Goal: Navigation & Orientation: Find specific page/section

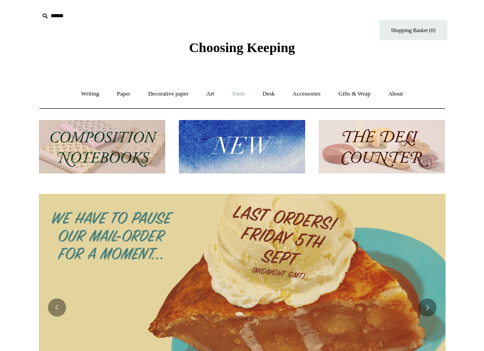
click at [240, 94] on link "Tools +" at bounding box center [238, 94] width 29 height 24
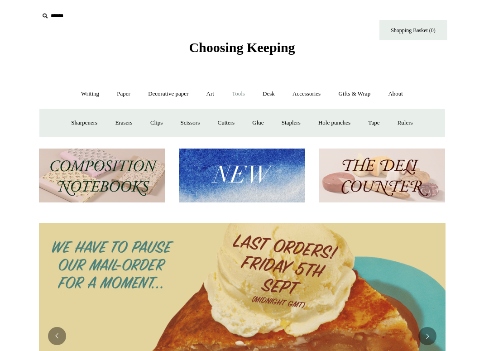
click at [236, 94] on link "Tools -" at bounding box center [238, 94] width 29 height 24
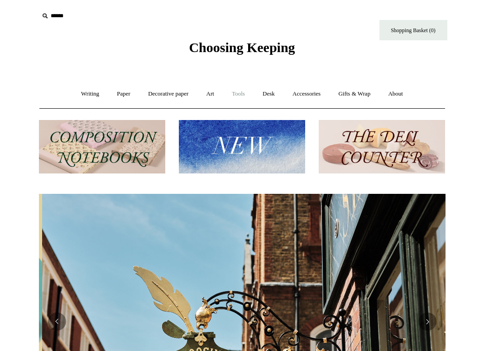
scroll to position [0, 406]
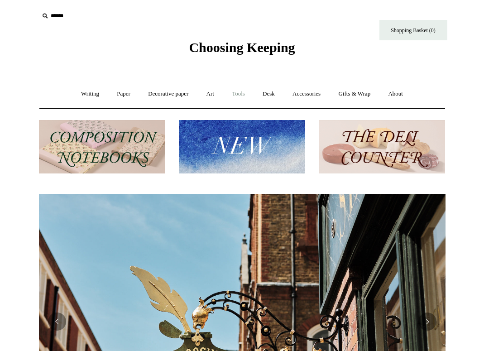
click at [240, 93] on link "Tools +" at bounding box center [238, 94] width 29 height 24
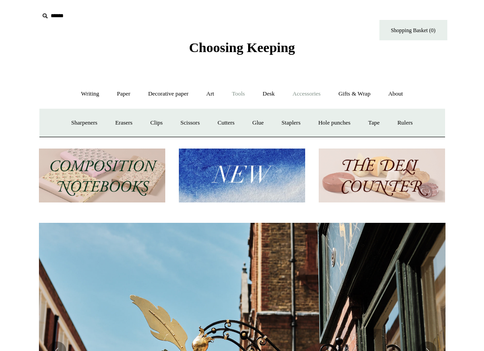
click at [258, 94] on link "Accessories +" at bounding box center [306, 94] width 44 height 24
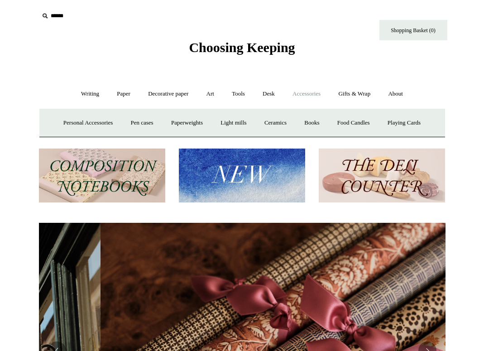
scroll to position [0, 813]
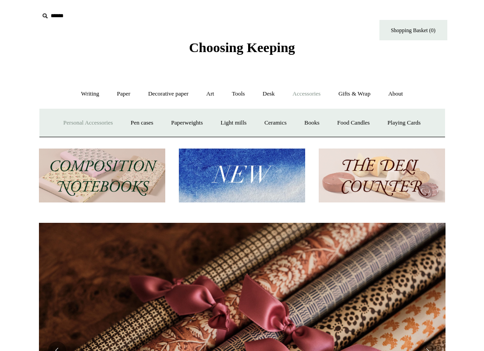
click at [81, 124] on link "Personal Accessories +" at bounding box center [88, 123] width 66 height 24
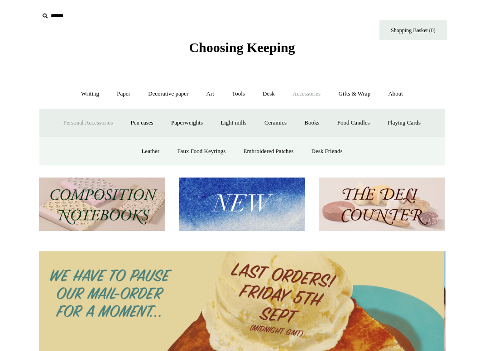
scroll to position [0, 0]
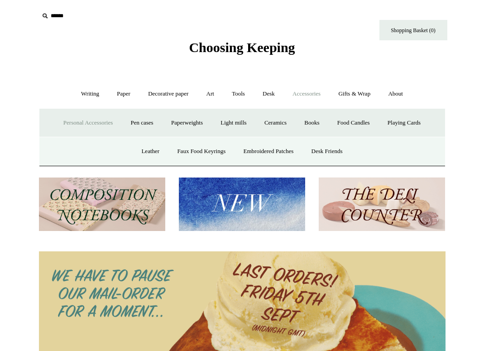
click at [79, 123] on link "Personal Accessories -" at bounding box center [88, 123] width 66 height 24
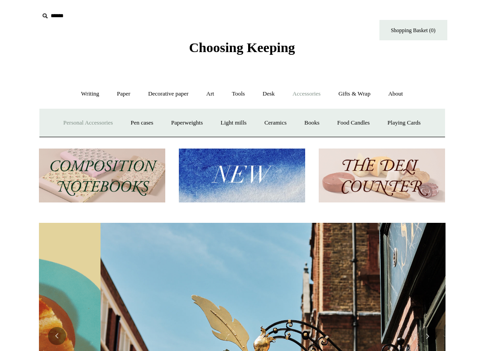
click at [89, 123] on link "Personal Accessories +" at bounding box center [88, 123] width 66 height 24
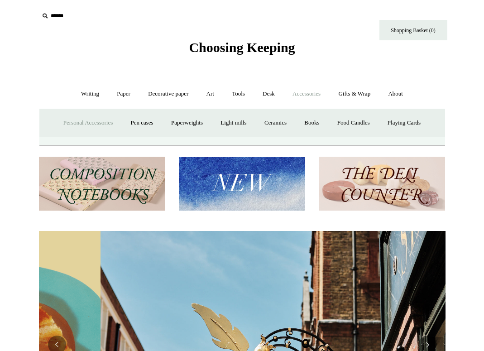
scroll to position [0, 406]
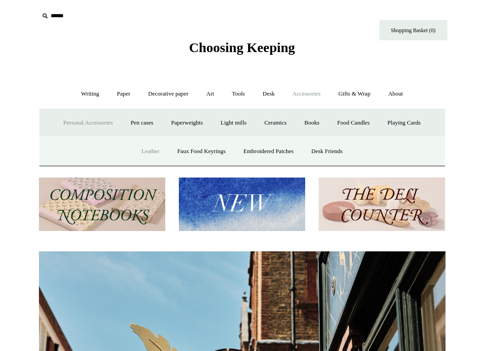
click at [146, 153] on link "Leather" at bounding box center [150, 151] width 34 height 24
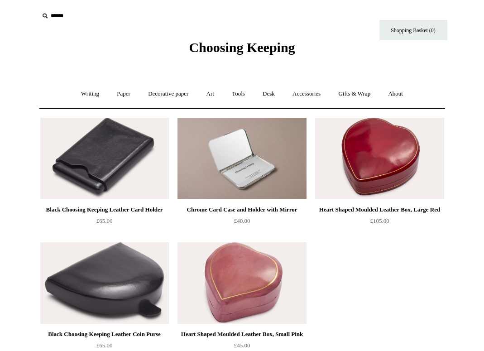
scroll to position [42, 0]
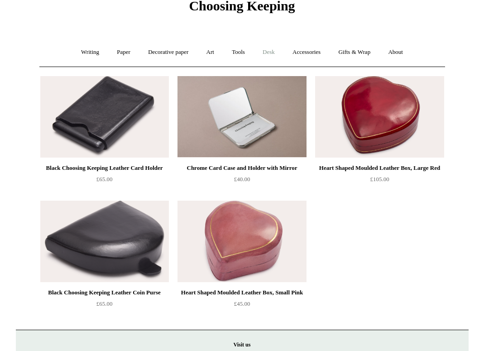
click at [277, 51] on link "Desk +" at bounding box center [268, 52] width 29 height 24
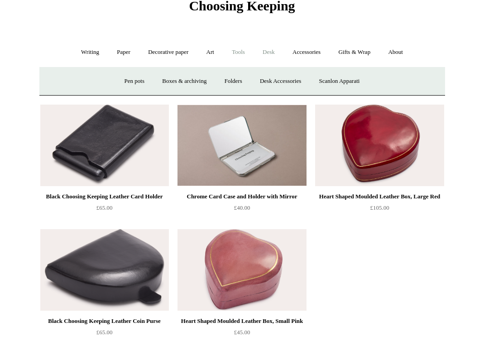
click at [228, 56] on link "Tools +" at bounding box center [238, 52] width 29 height 24
click at [73, 79] on link "Sharpeners" at bounding box center [84, 81] width 43 height 24
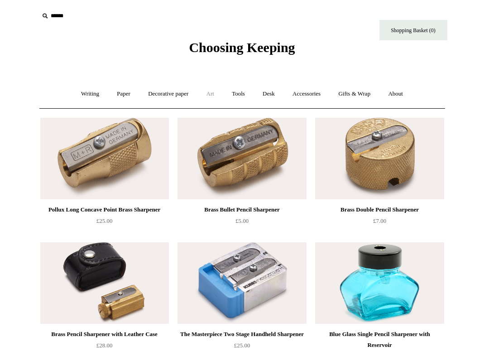
click at [210, 95] on link "Art +" at bounding box center [210, 94] width 24 height 24
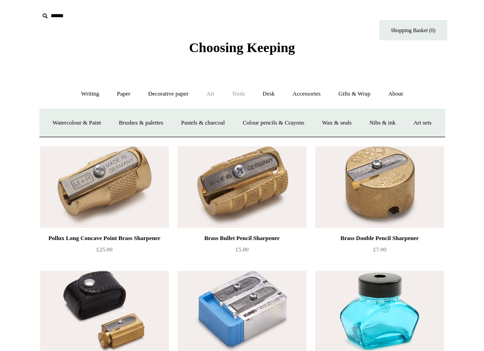
click at [237, 95] on link "Tools +" at bounding box center [238, 94] width 29 height 24
click at [125, 126] on link "Erasers" at bounding box center [123, 123] width 33 height 24
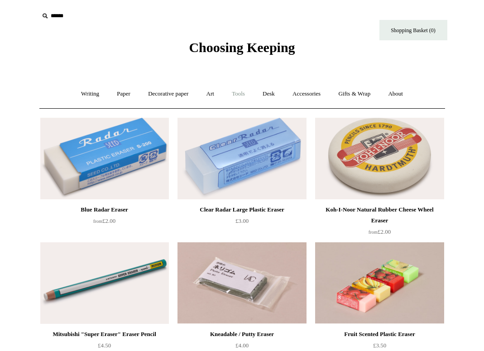
click at [244, 95] on link "Tools +" at bounding box center [238, 94] width 29 height 24
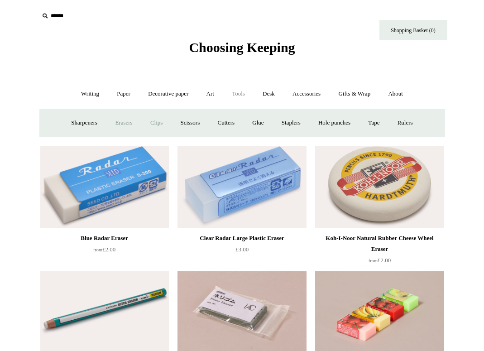
click at [157, 121] on link "Clips +" at bounding box center [156, 123] width 29 height 24
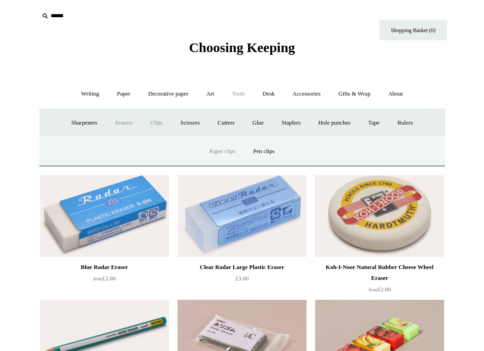
click at [228, 157] on link "Paper clips" at bounding box center [222, 151] width 42 height 24
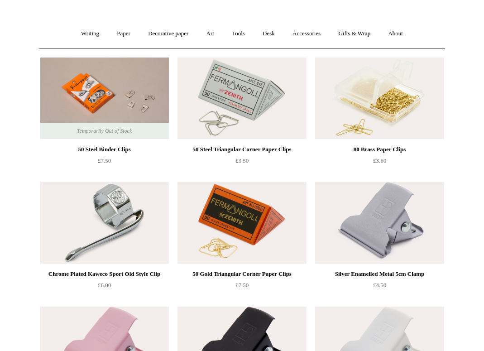
scroll to position [46, 0]
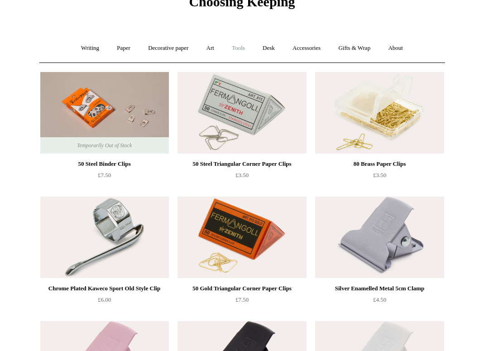
click at [241, 46] on link "Tools +" at bounding box center [238, 48] width 29 height 24
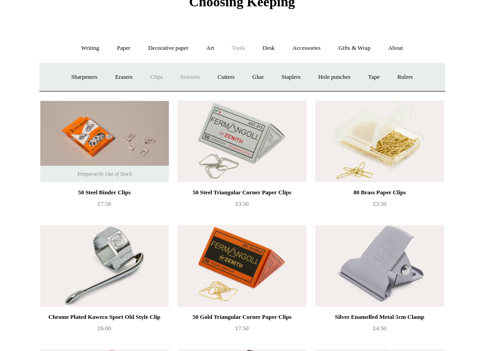
click at [191, 74] on link "Scissors" at bounding box center [190, 77] width 36 height 24
